Goal: Information Seeking & Learning: Learn about a topic

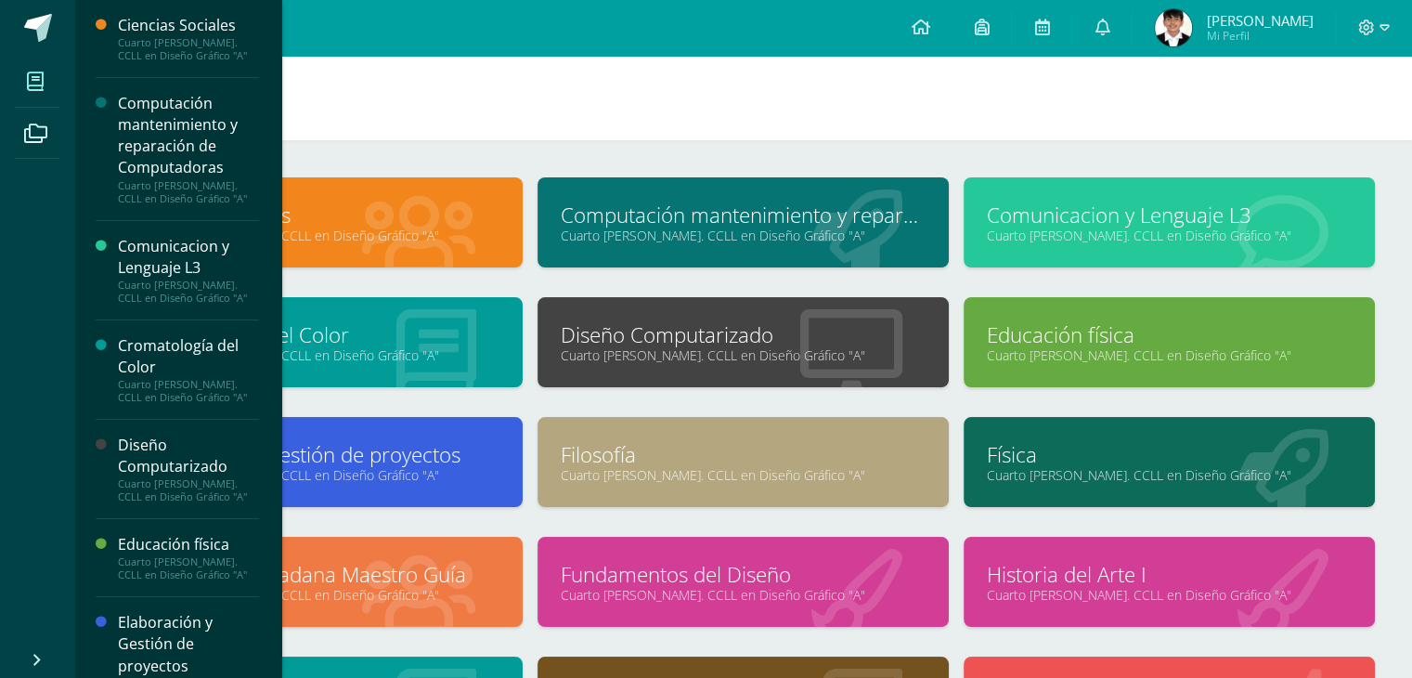
click at [1036, 565] on link "Historia del Arte I" at bounding box center [1169, 574] width 365 height 29
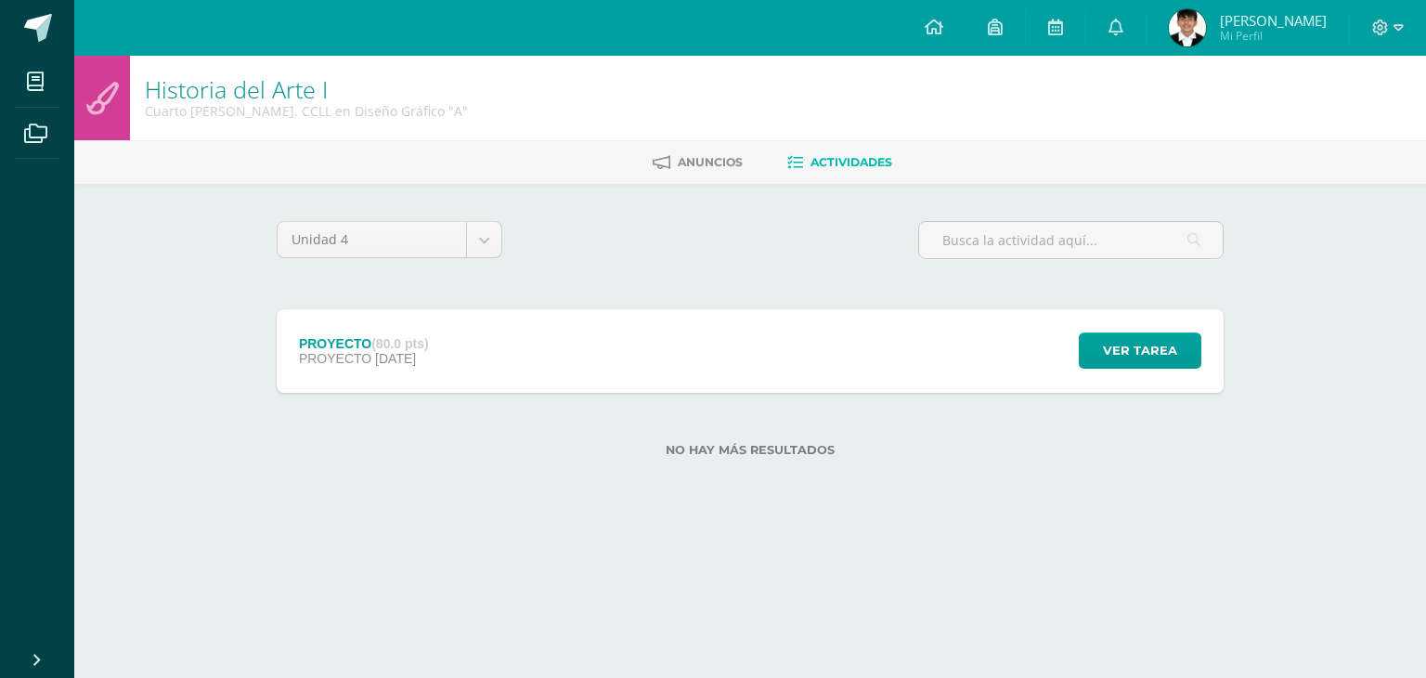
click at [906, 372] on div "PROYECTO (80.0 pts) PROYECTO 26 de Septiembre Ver tarea PROYECTO Historia del A…" at bounding box center [750, 351] width 947 height 84
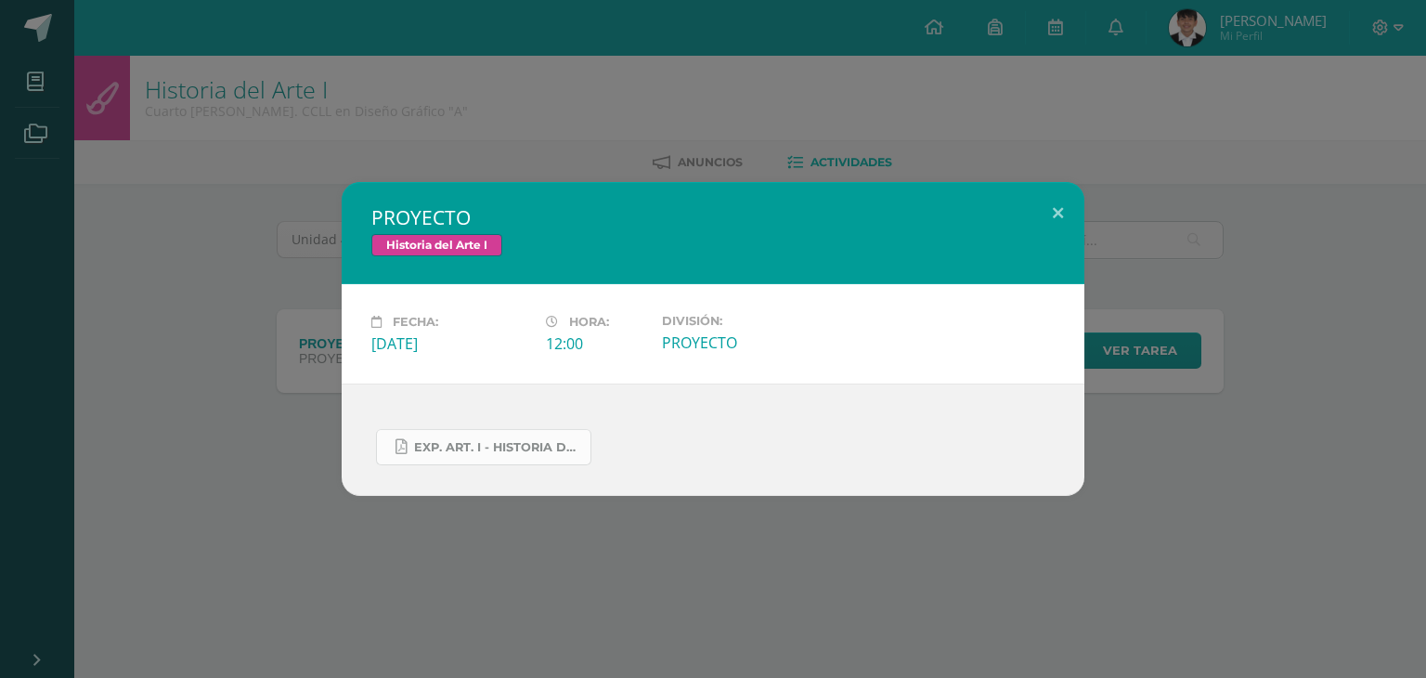
click at [542, 454] on span "Exp. art. I - Historia del arte I.docx.pdf" at bounding box center [497, 447] width 167 height 15
